Goal: Ask a question: Seek information or help from site administrators or community

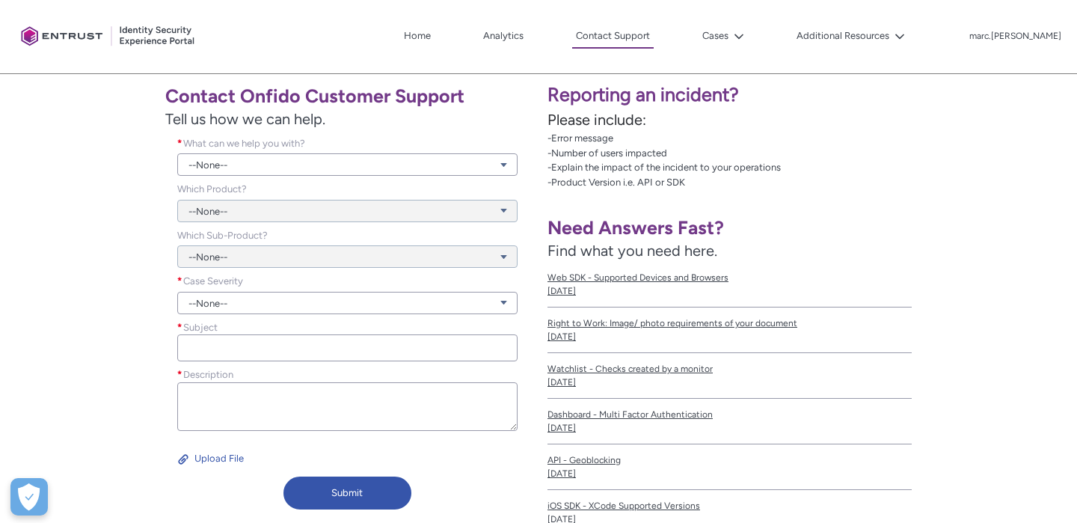
scroll to position [264, 0]
click at [301, 162] on link "--None--" at bounding box center [347, 164] width 340 height 22
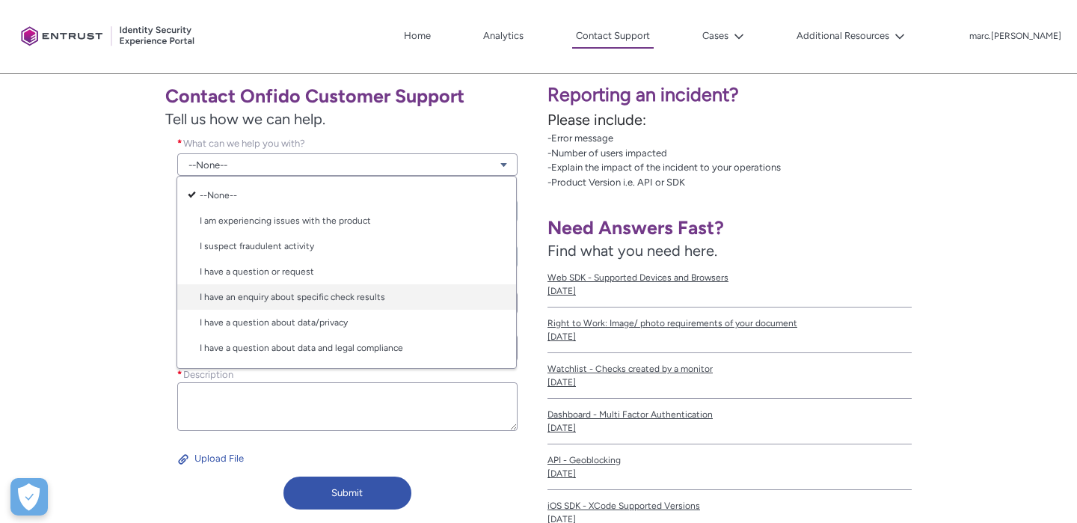
click at [293, 297] on link "I have an enquiry about specific check results" at bounding box center [346, 296] width 339 height 25
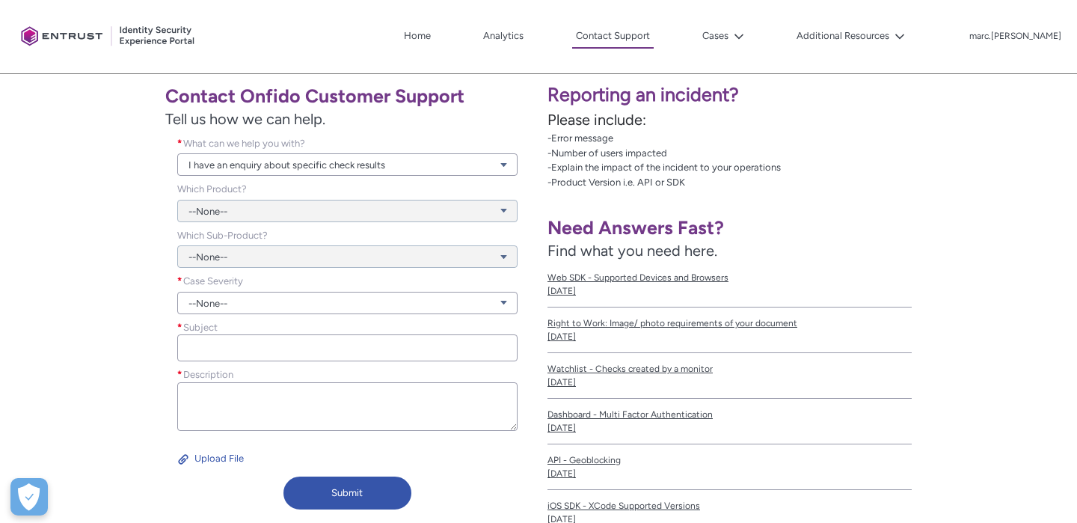
click at [262, 214] on div "--None--" at bounding box center [347, 202] width 340 height 40
click at [266, 215] on div "--None--" at bounding box center [347, 202] width 340 height 40
click at [265, 254] on div "--None--" at bounding box center [347, 248] width 340 height 40
click at [270, 299] on link "--None--" at bounding box center [347, 303] width 340 height 22
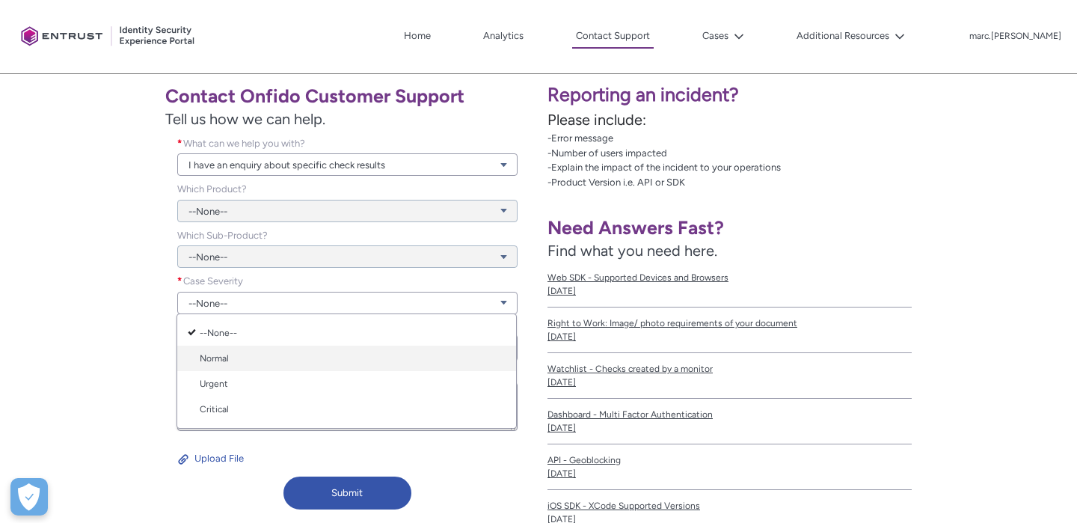
click at [267, 364] on link "Normal" at bounding box center [346, 358] width 339 height 25
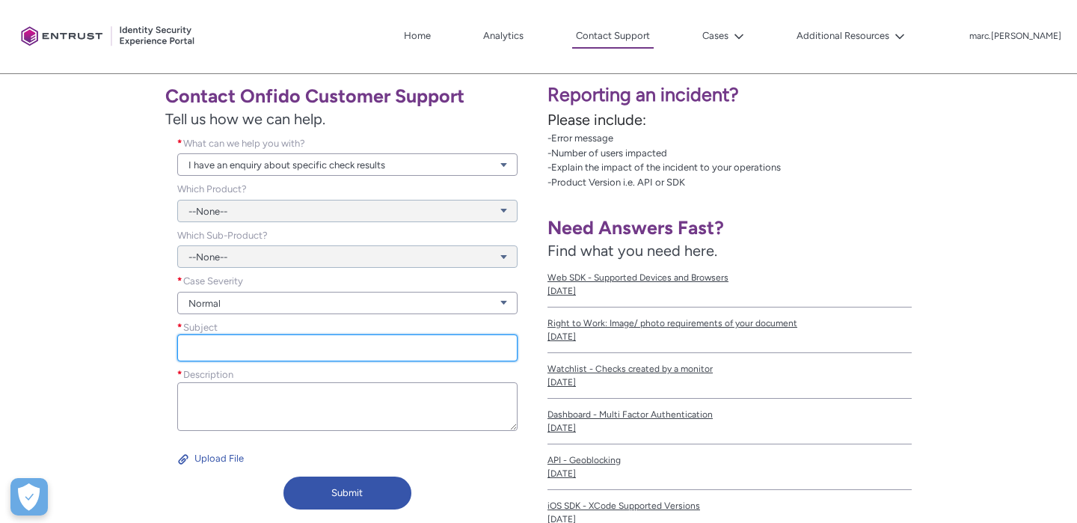
click at [269, 348] on input "Subject *" at bounding box center [347, 347] width 340 height 27
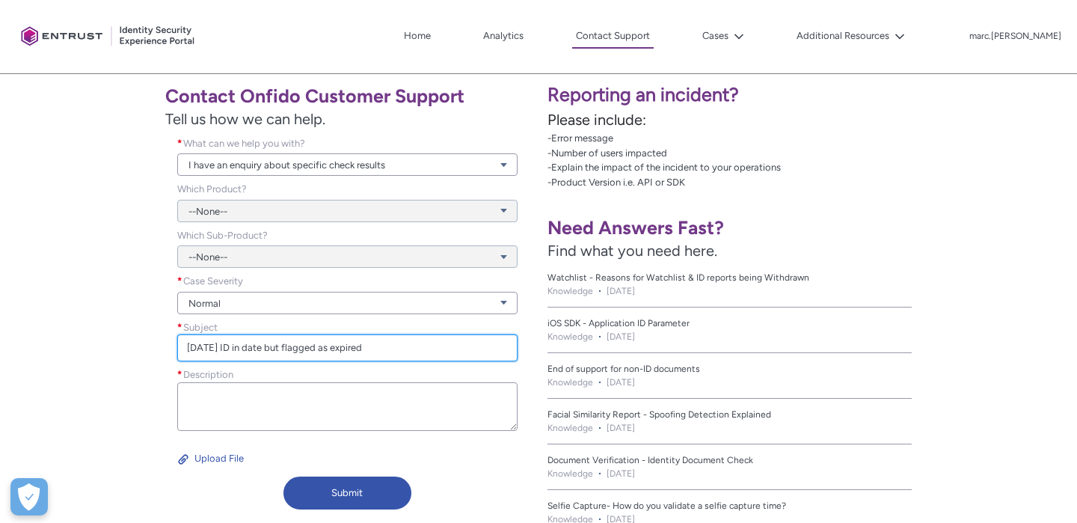
type input "[DATE] ID in date but flagged as expired"
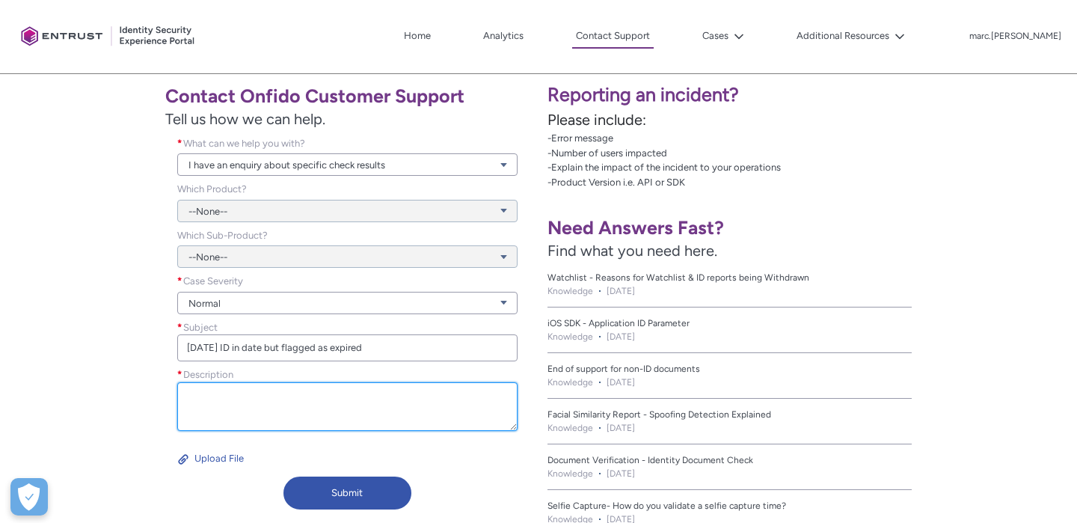
click at [255, 397] on textarea "Description *" at bounding box center [347, 406] width 340 height 49
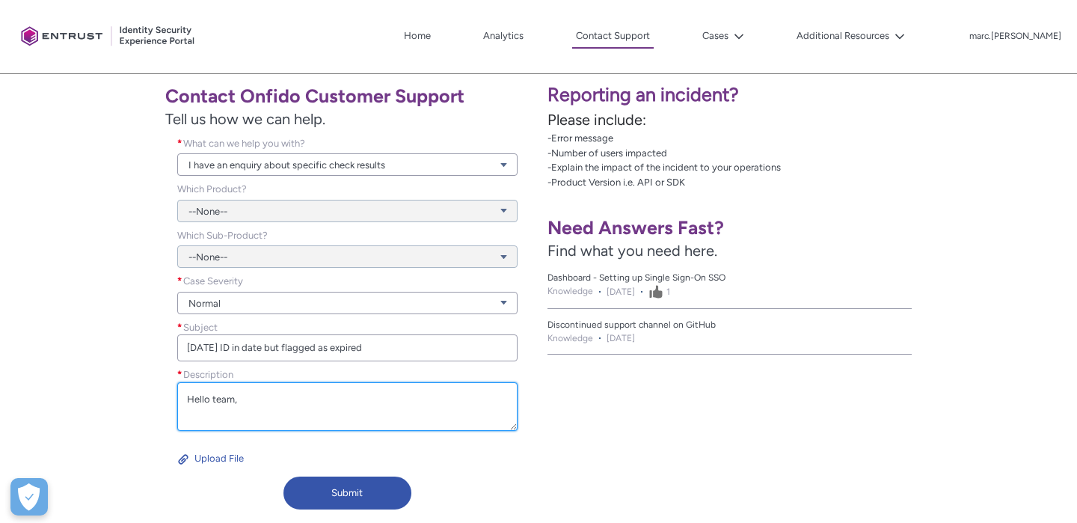
scroll to position [4, 0]
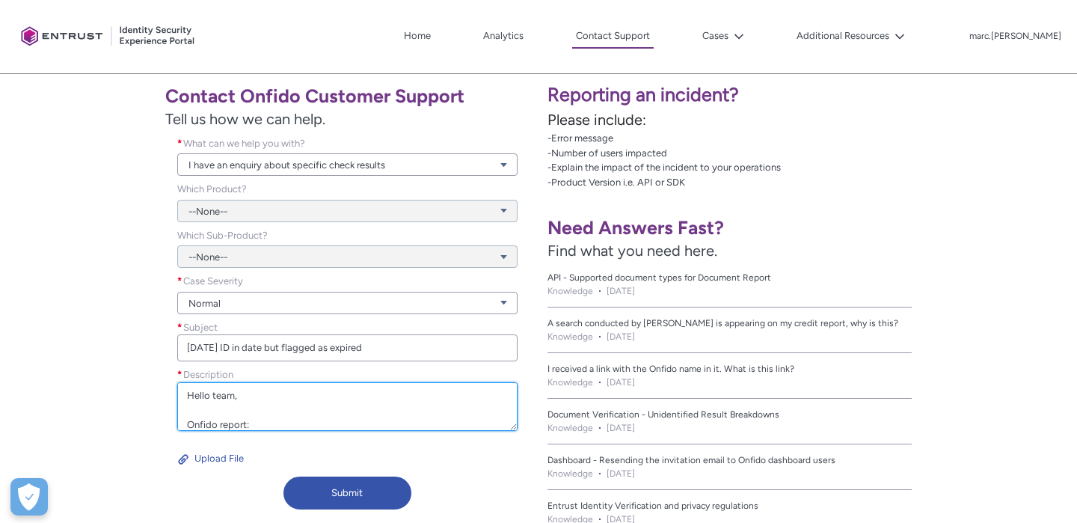
paste textarea "[URL][DOMAIN_NAME]"
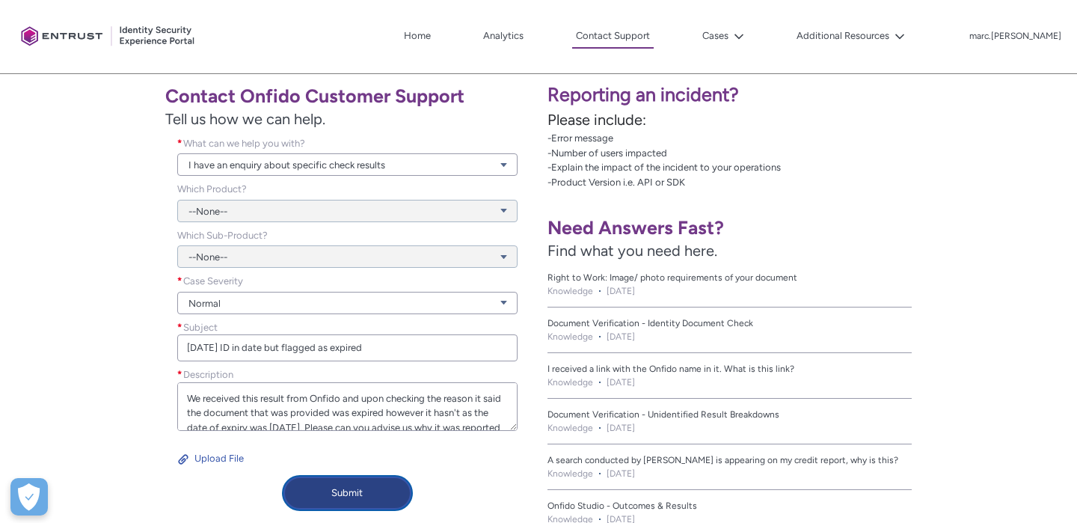
type textarea "Hello team, Onfido report: [URL][DOMAIN_NAME] We received this result from Onfi…"
click at [330, 484] on button "Submit" at bounding box center [348, 493] width 128 height 33
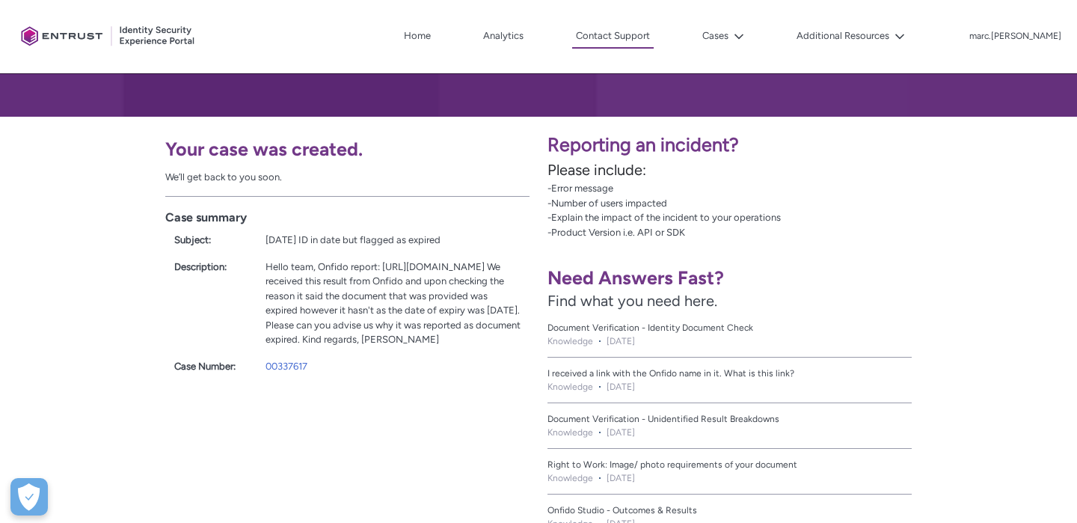
scroll to position [211, 0]
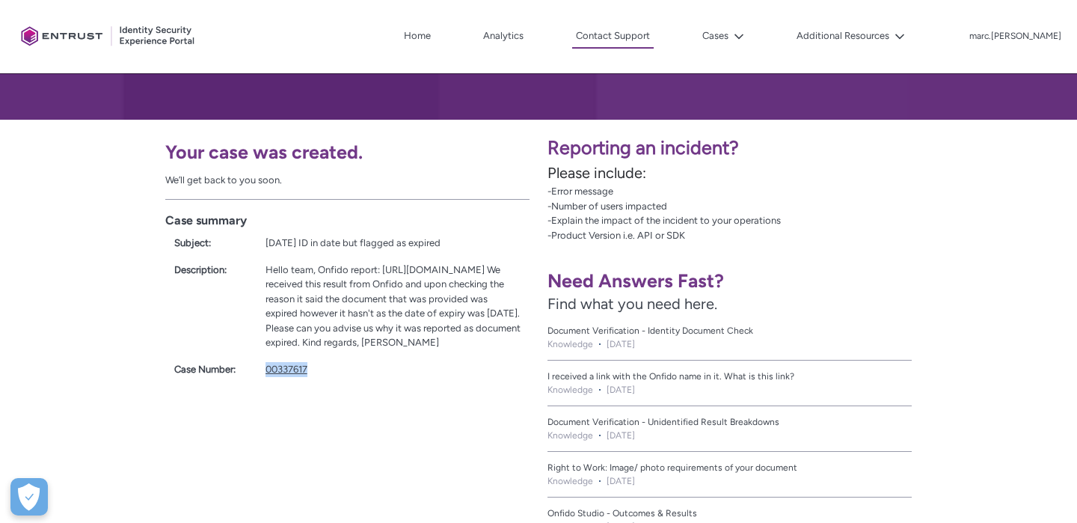
copy link "00337617"
click at [296, 375] on link "00337617" at bounding box center [287, 369] width 42 height 11
